Goal: Task Accomplishment & Management: Manage account settings

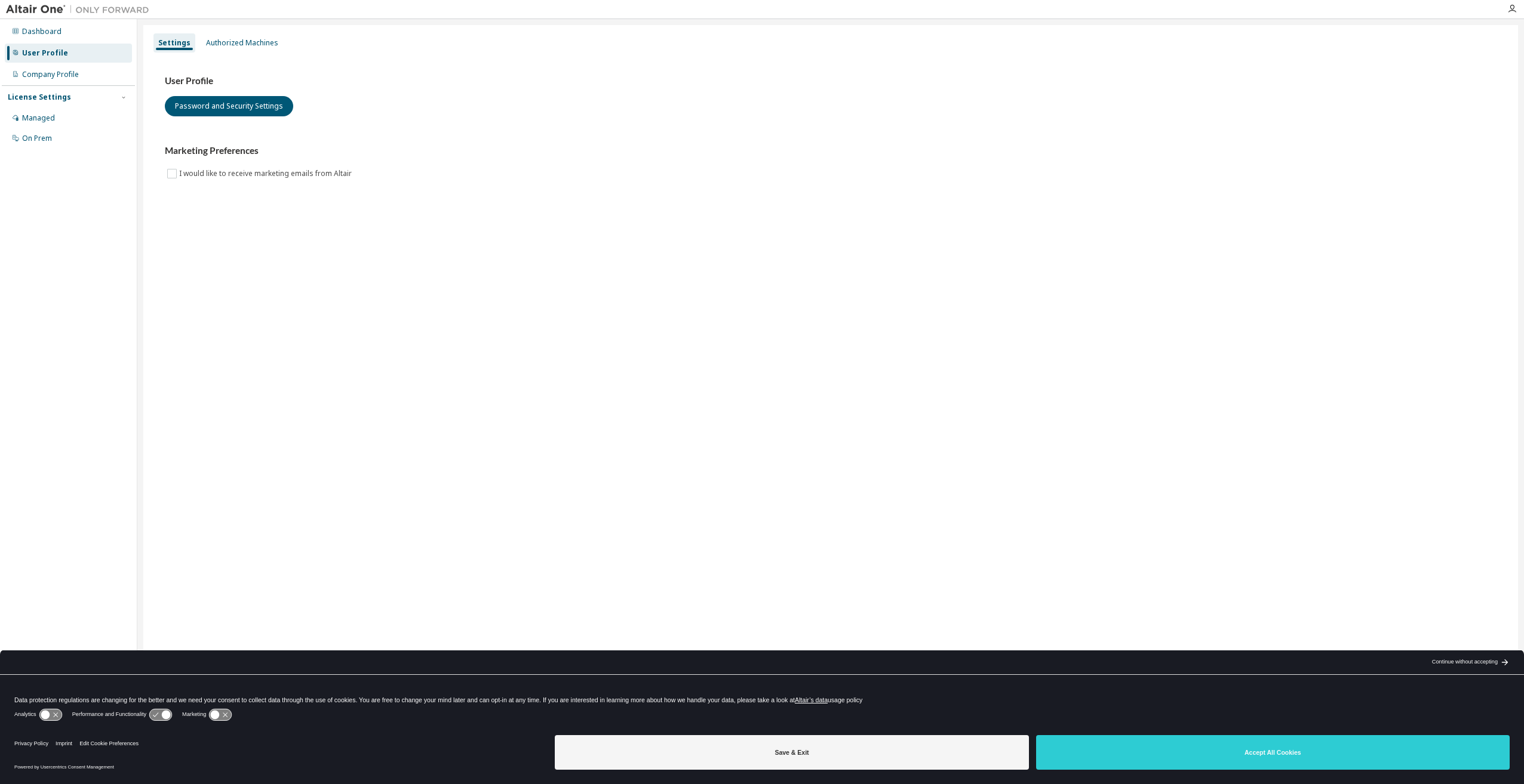
click at [898, 770] on div "Save & Exit Accept All Cookies" at bounding box center [1032, 754] width 954 height 47
click at [900, 763] on button "Save & Exit" at bounding box center [791, 752] width 473 height 35
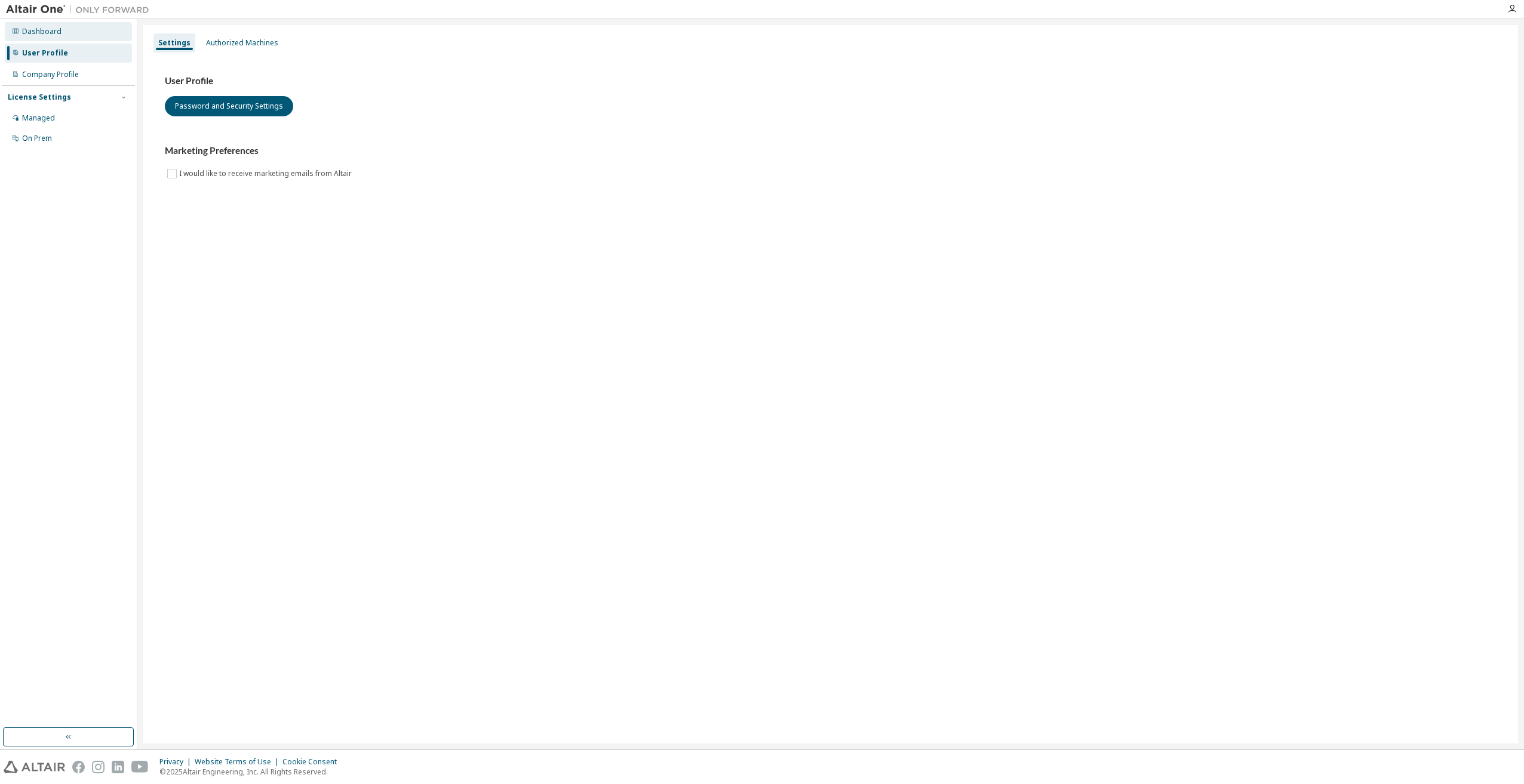
click at [85, 37] on div "Dashboard" at bounding box center [68, 32] width 127 height 19
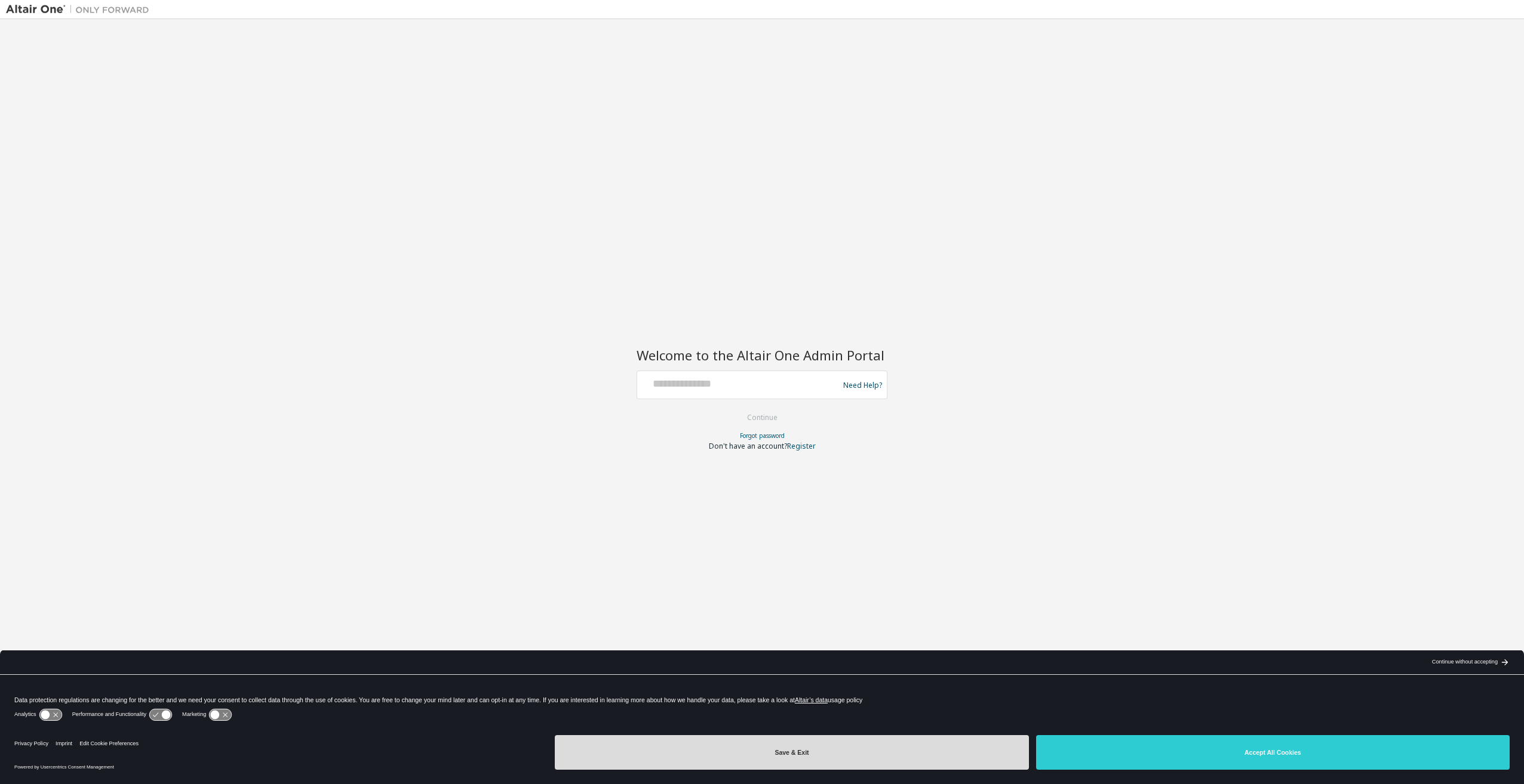
click at [787, 766] on button "Save & Exit" at bounding box center [791, 752] width 473 height 35
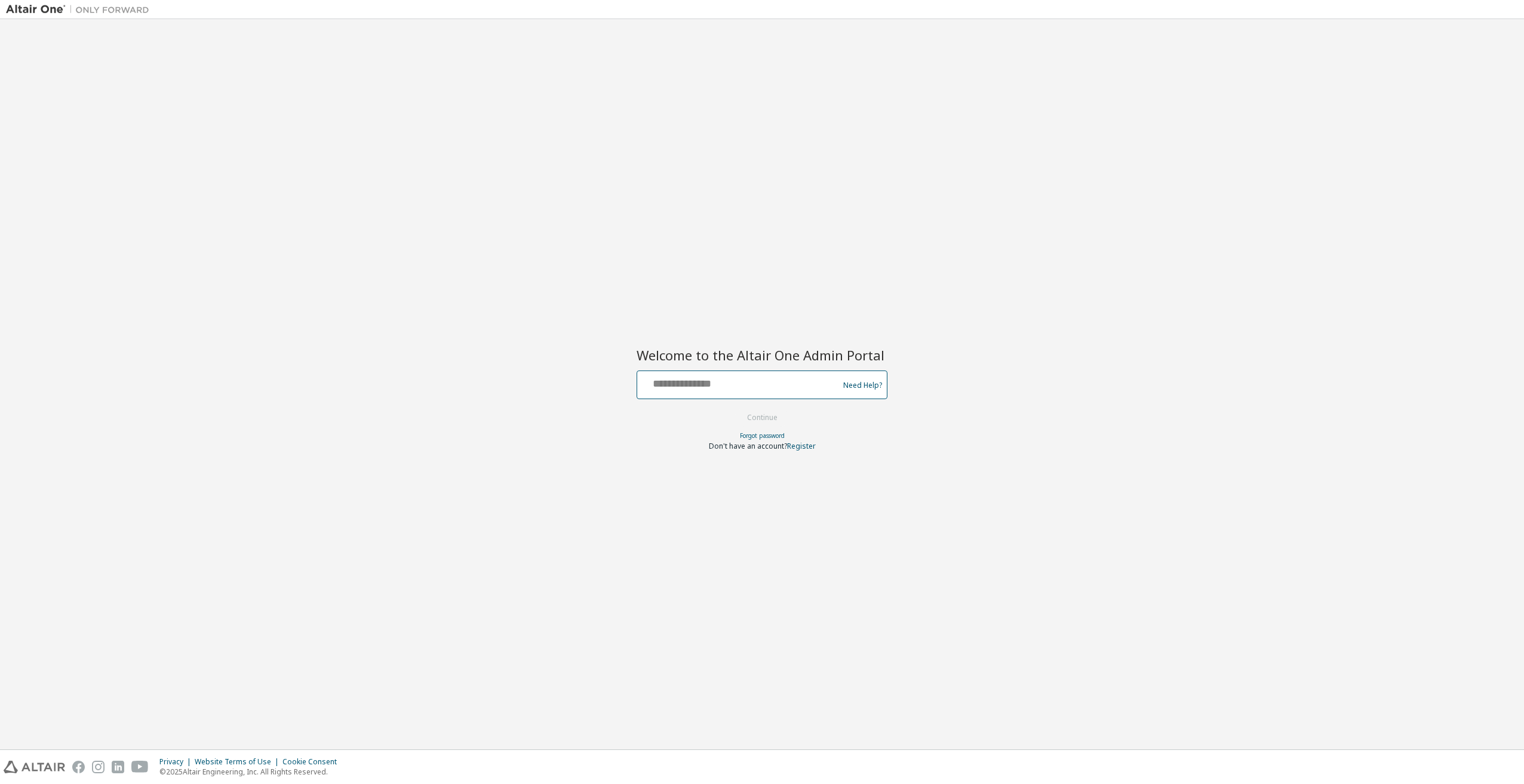
click at [699, 387] on input "text" at bounding box center [740, 382] width 195 height 17
type input "**********"
click at [775, 414] on button "Continue" at bounding box center [762, 417] width 55 height 18
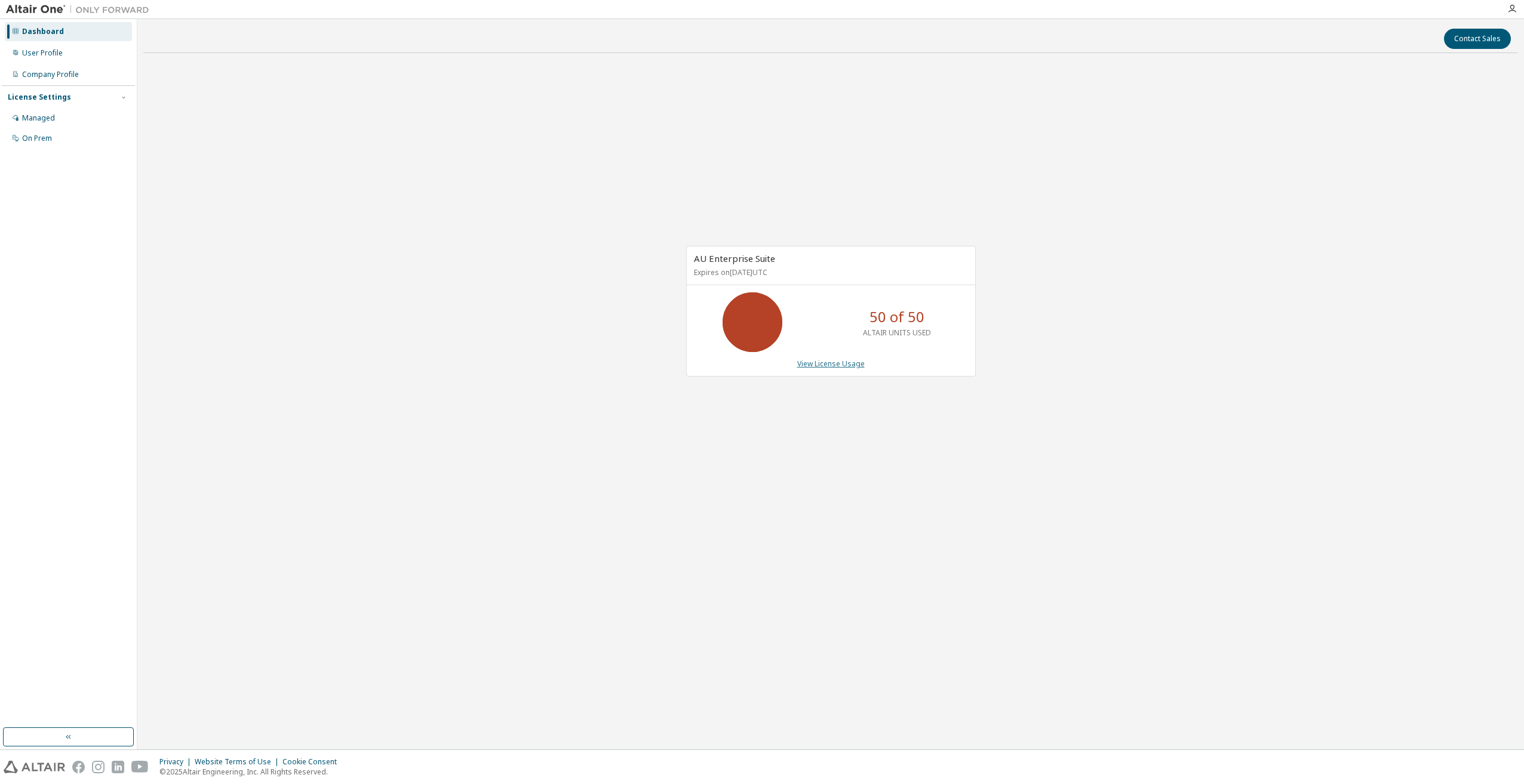
click at [813, 368] on link "View License Usage" at bounding box center [831, 363] width 67 height 10
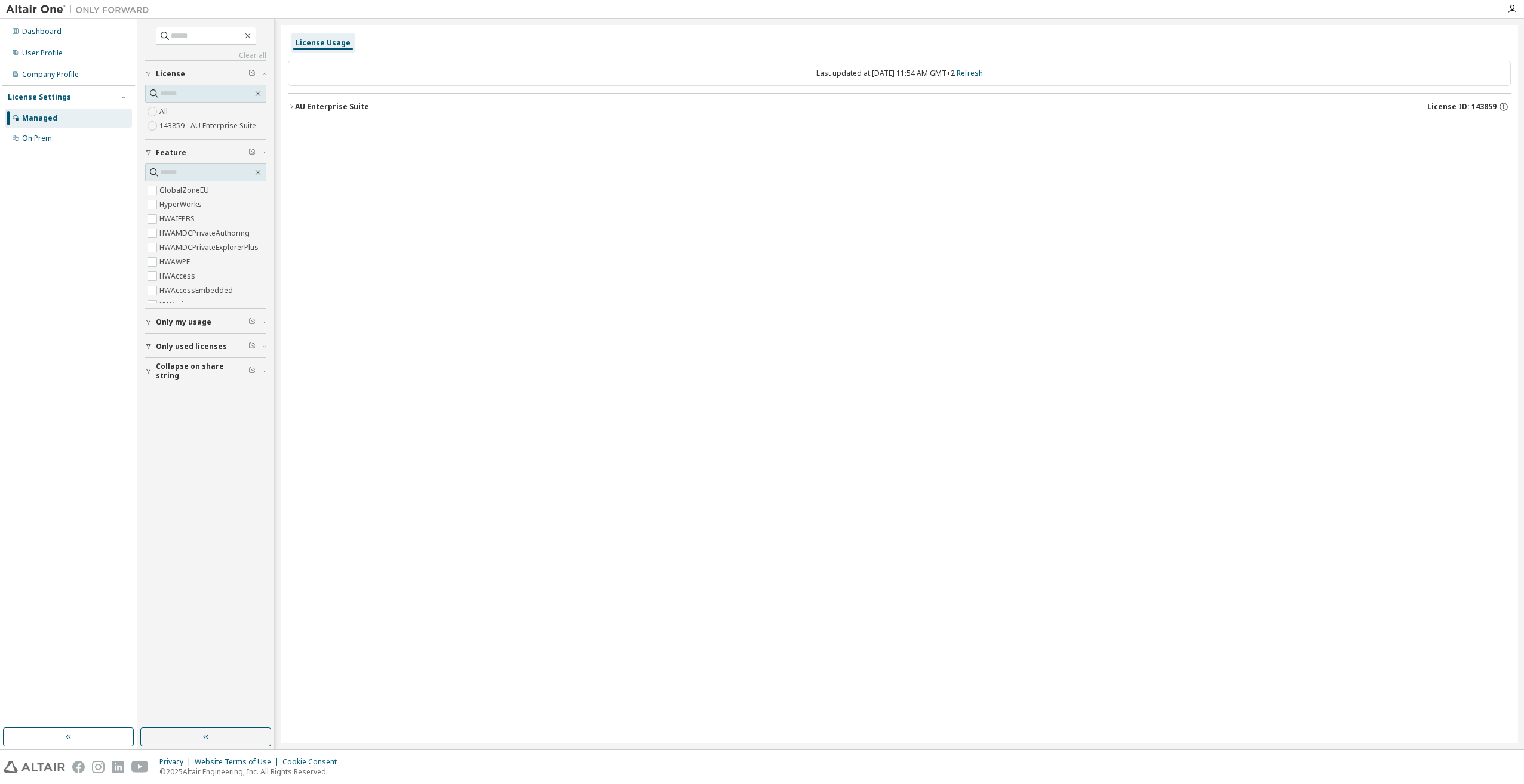
click at [311, 108] on div "AU Enterprise Suite" at bounding box center [332, 107] width 74 height 9
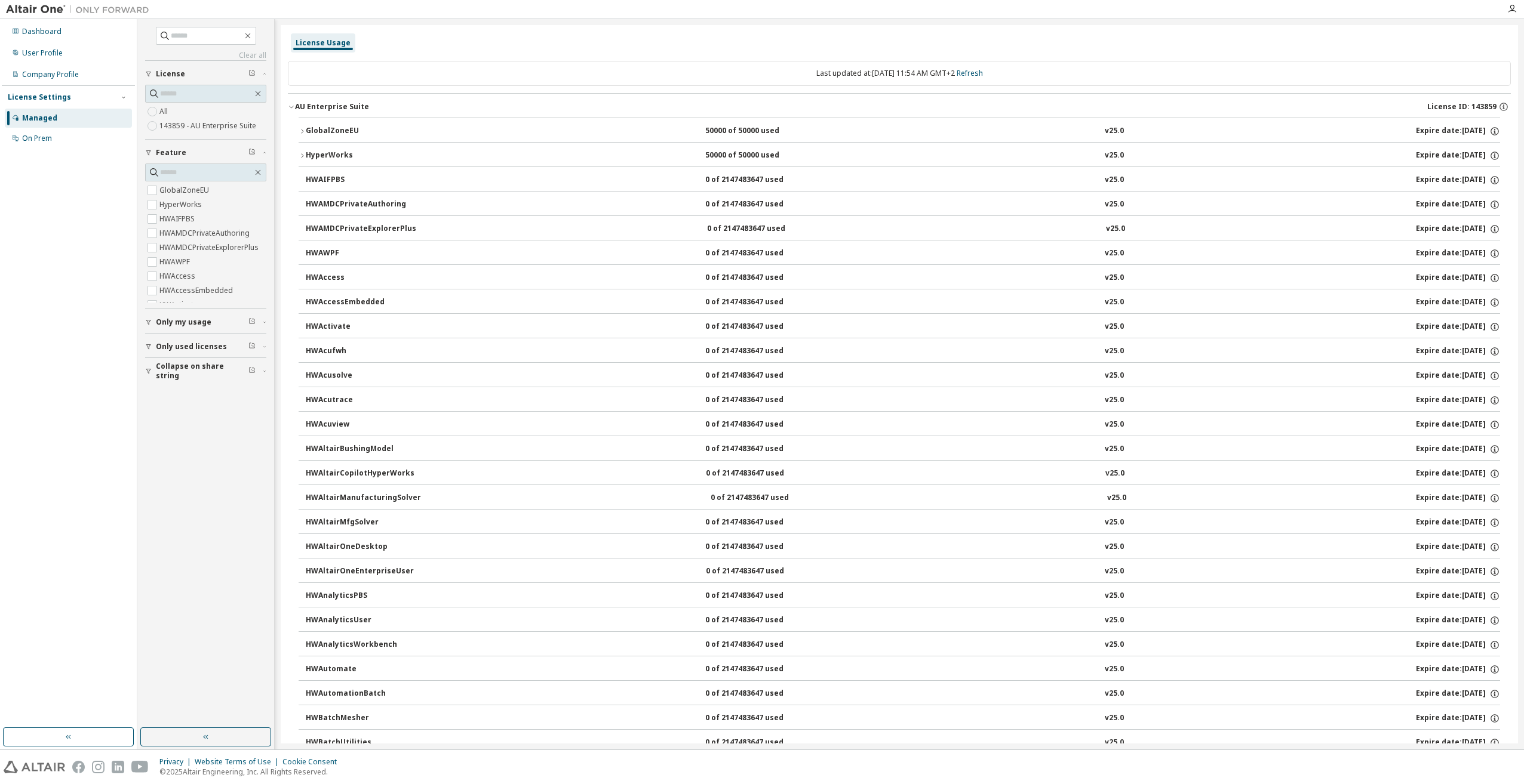
click at [310, 126] on div "GlobalZoneEU" at bounding box center [359, 131] width 107 height 11
